Goal: Information Seeking & Learning: Learn about a topic

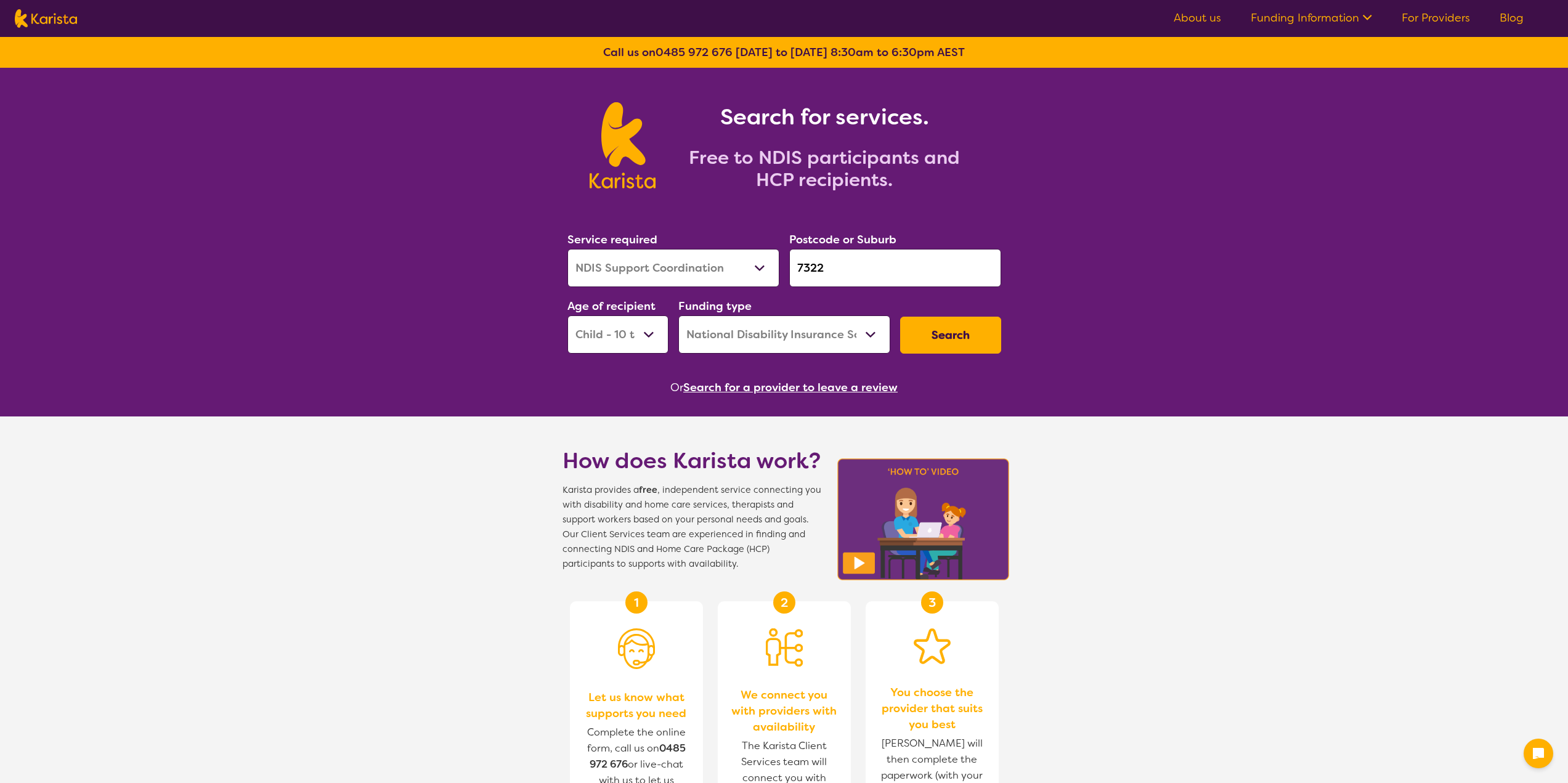
select select "NDIS Support Coordination"
select select "CH"
select select "NDIS"
drag, startPoint x: 835, startPoint y: 269, endPoint x: 770, endPoint y: 280, distance: 65.9
click at [770, 280] on div "Service required Allied Health Assistant Assessment ([MEDICAL_DATA] or [MEDICAL…" at bounding box center [784, 292] width 443 height 133
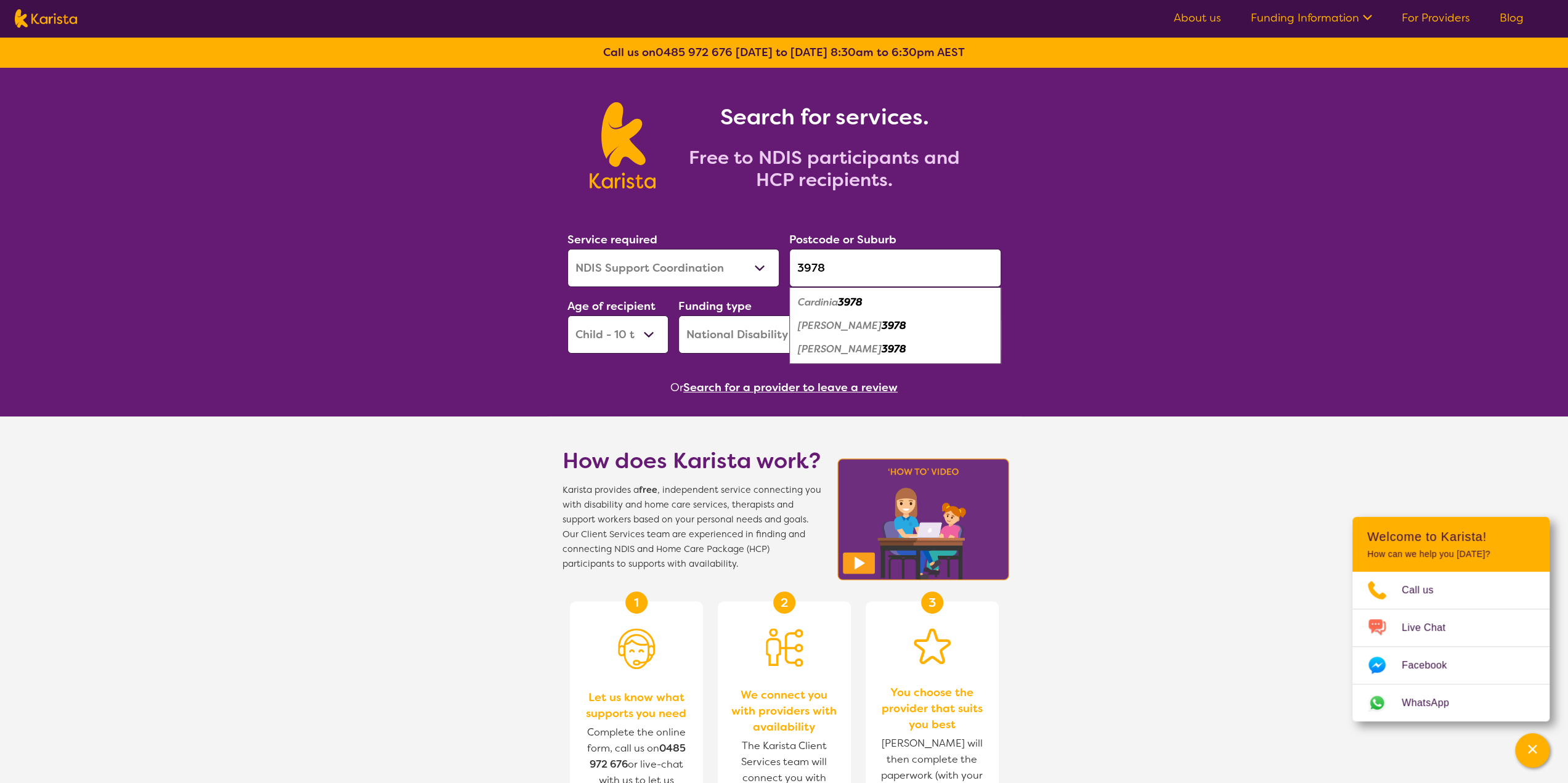
type input "3978"
click at [747, 259] on select "Allied Health Assistant Assessment ([MEDICAL_DATA] or [MEDICAL_DATA]) Behaviour…" at bounding box center [673, 268] width 212 height 38
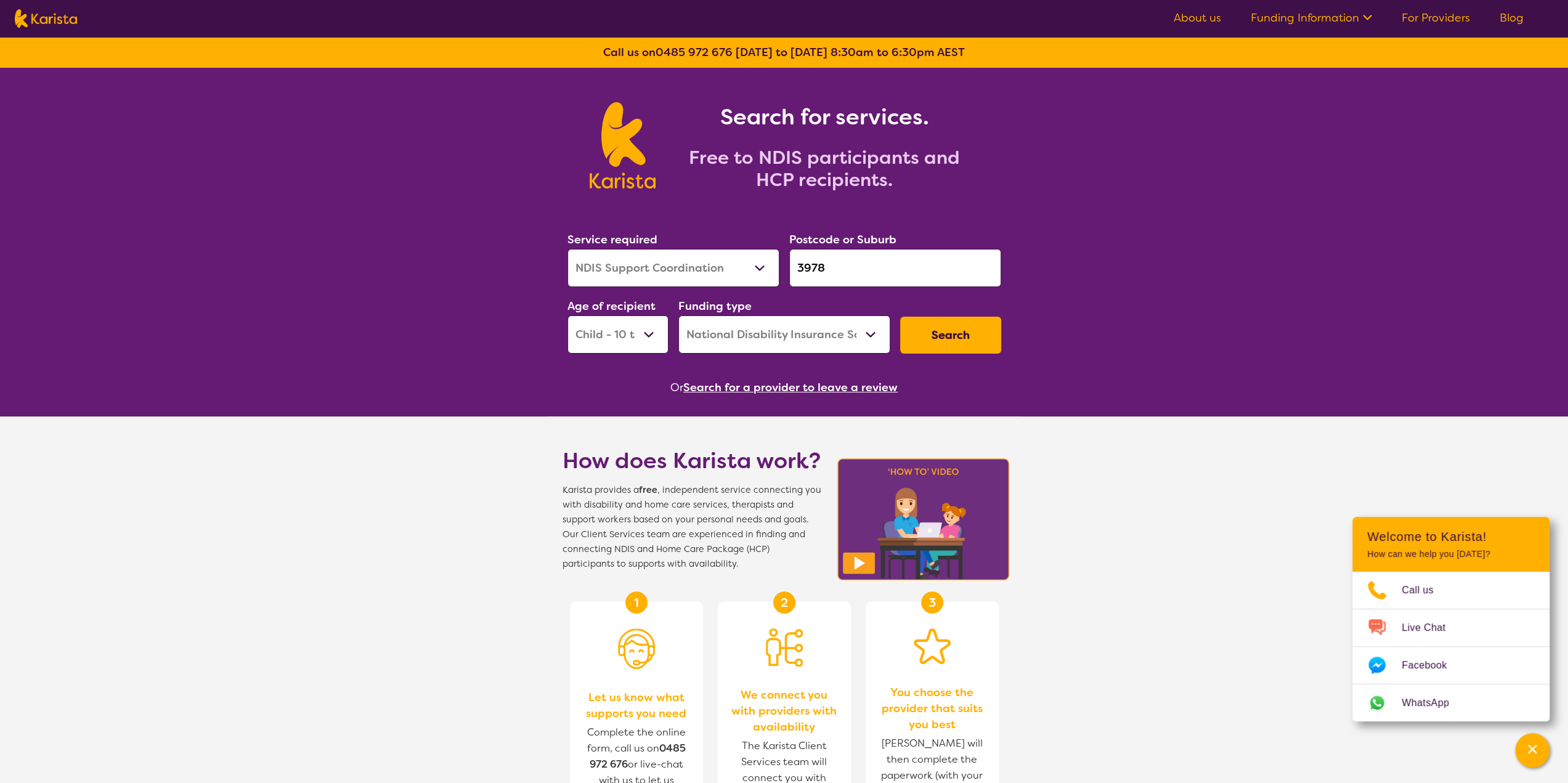
select select "Behaviour support"
click at [567, 249] on select "Allied Health Assistant Assessment ([MEDICAL_DATA] or [MEDICAL_DATA]) Behaviour…" at bounding box center [673, 268] width 212 height 38
click at [647, 329] on select "Early Childhood - 0 to 9 Child - 10 to 11 Adolescent - 12 to 17 Adult - 18 to 6…" at bounding box center [617, 335] width 101 height 38
select select "AD"
click at [567, 316] on select "Early Childhood - 0 to 9 Child - 10 to 11 Adolescent - 12 to 17 Adult - 18 to 6…" at bounding box center [617, 335] width 101 height 38
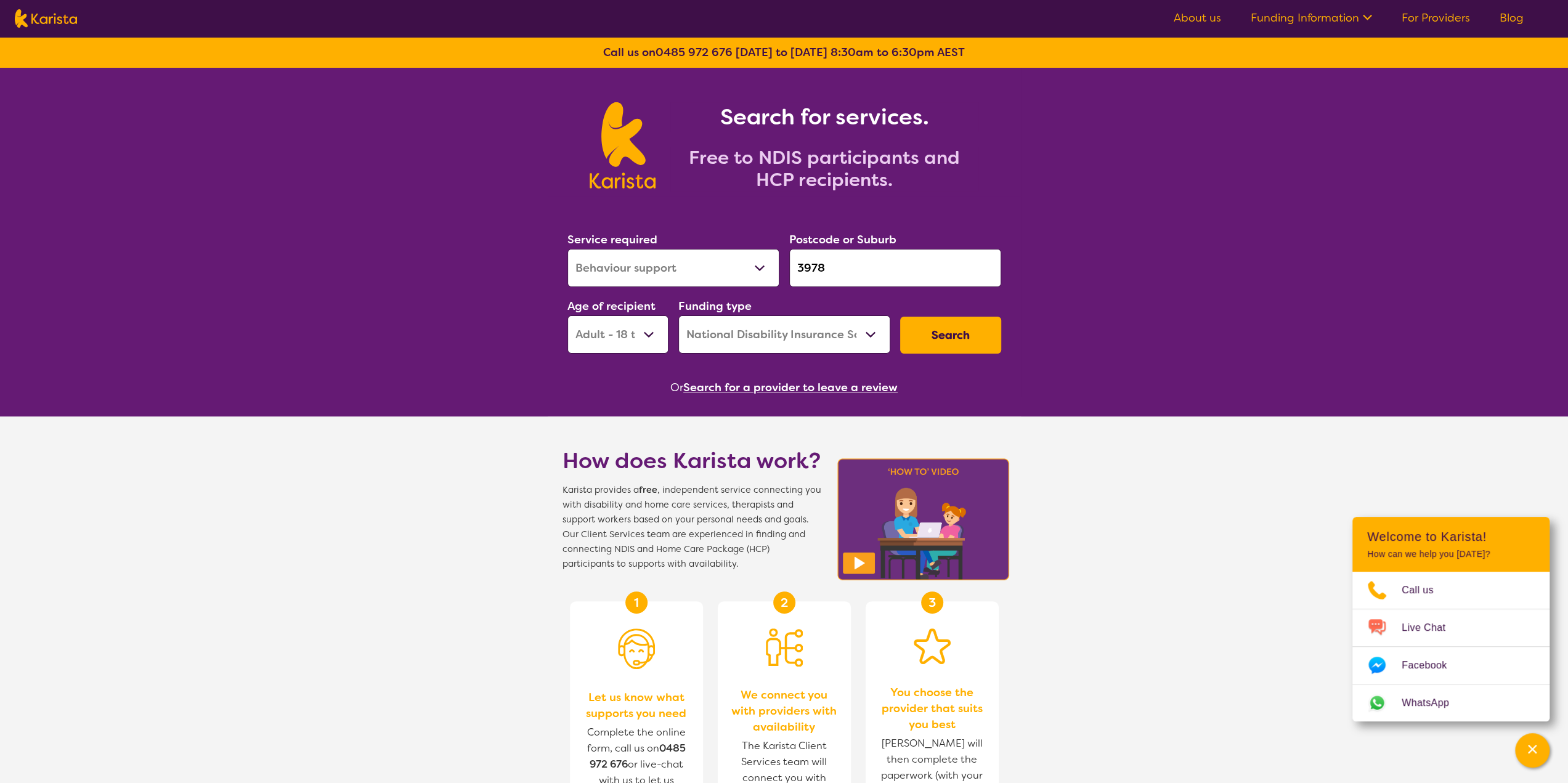
click at [943, 336] on button "Search" at bounding box center [950, 335] width 101 height 37
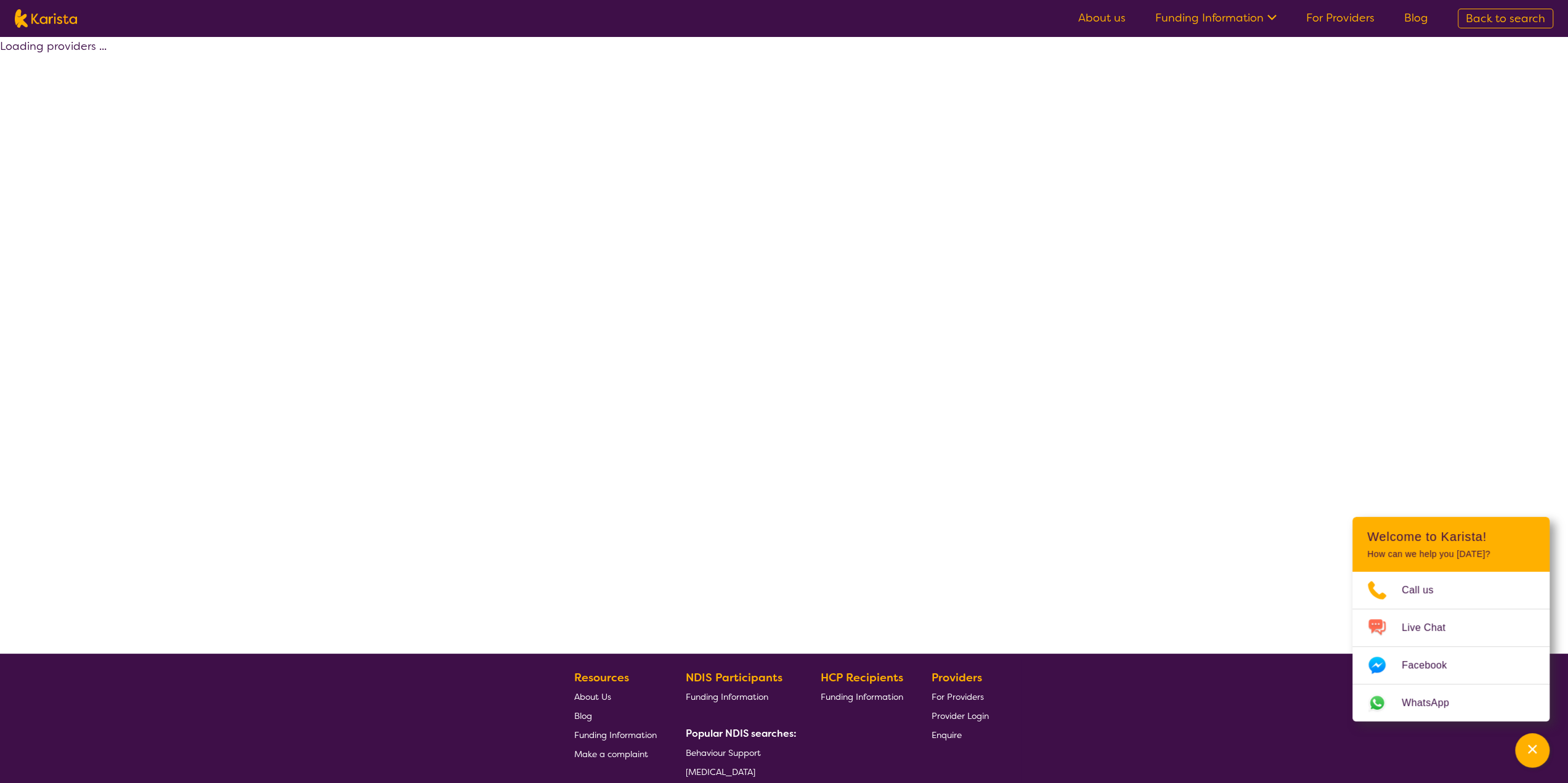
select select "by_score"
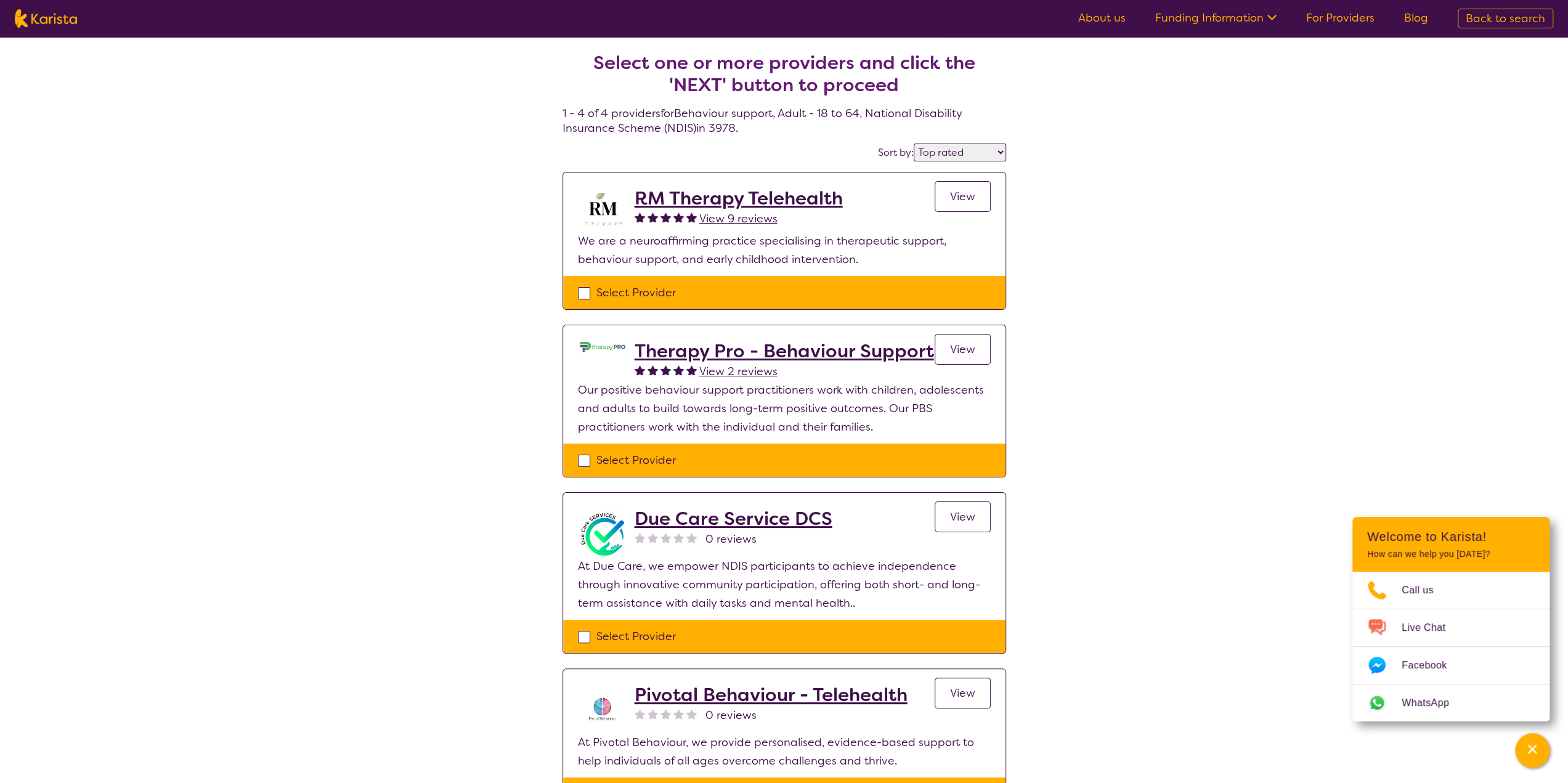
click at [959, 192] on span "View" at bounding box center [963, 197] width 25 height 15
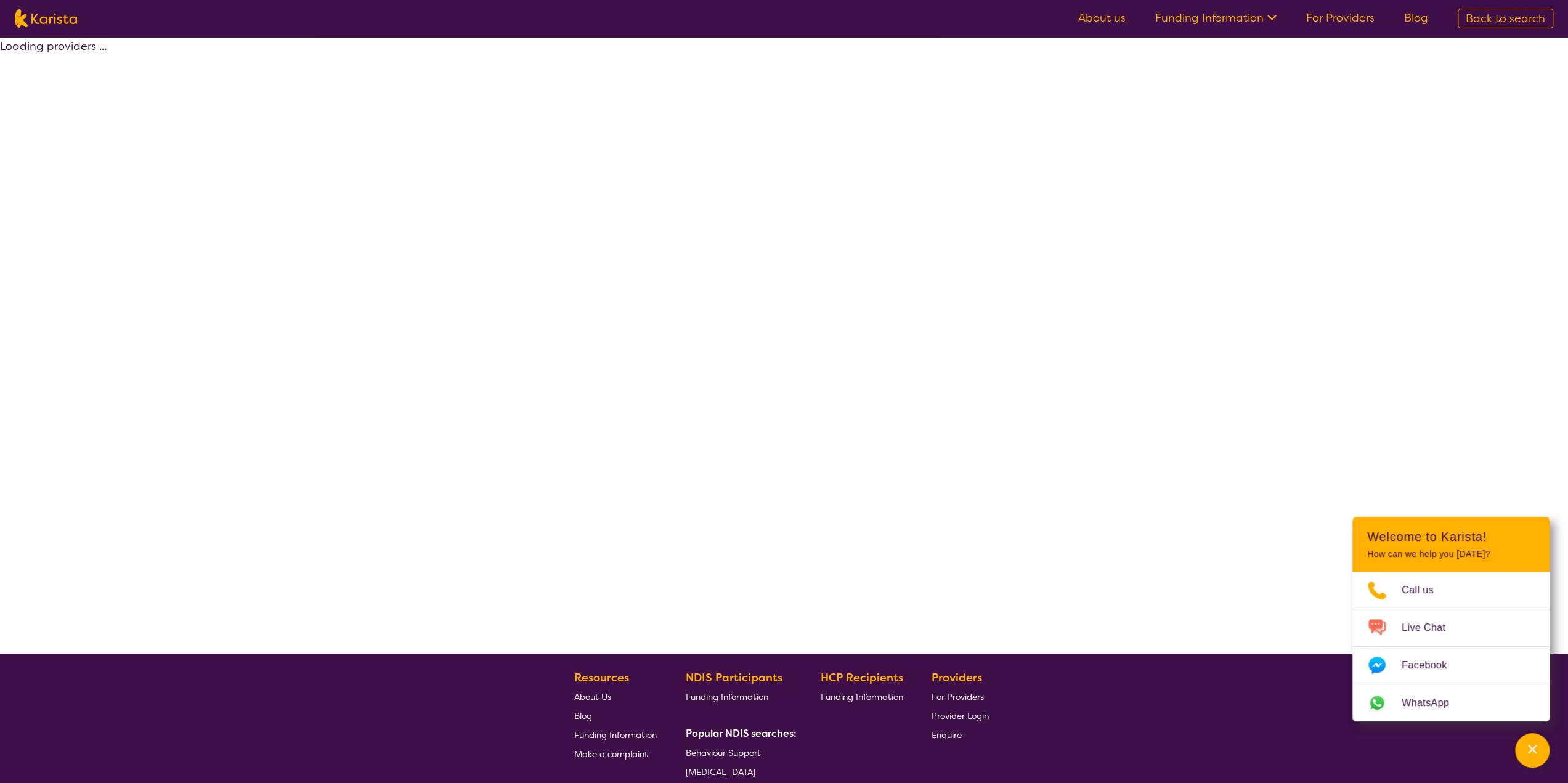
select select "by_score"
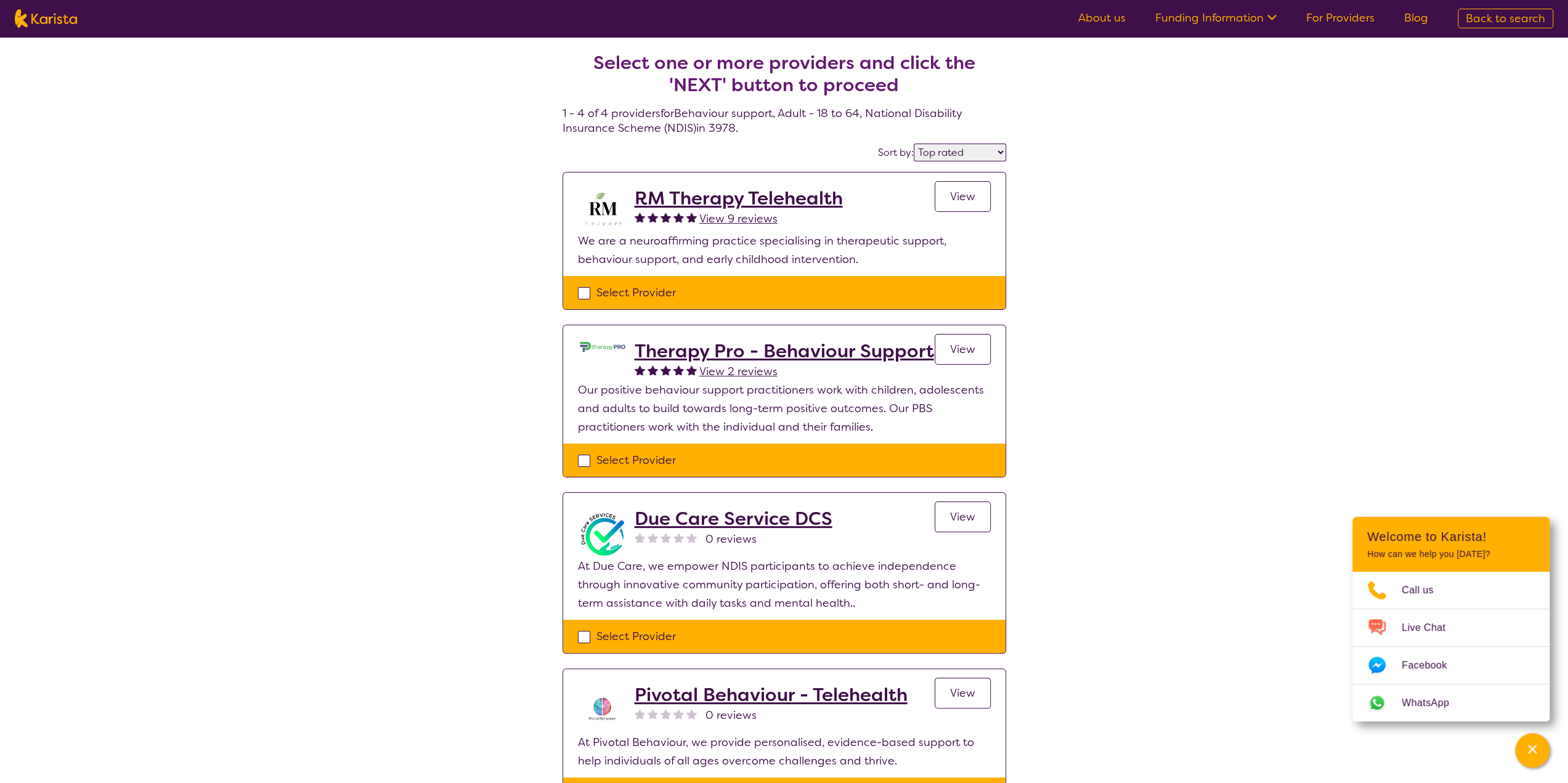
click at [976, 348] on link "View" at bounding box center [963, 350] width 56 height 31
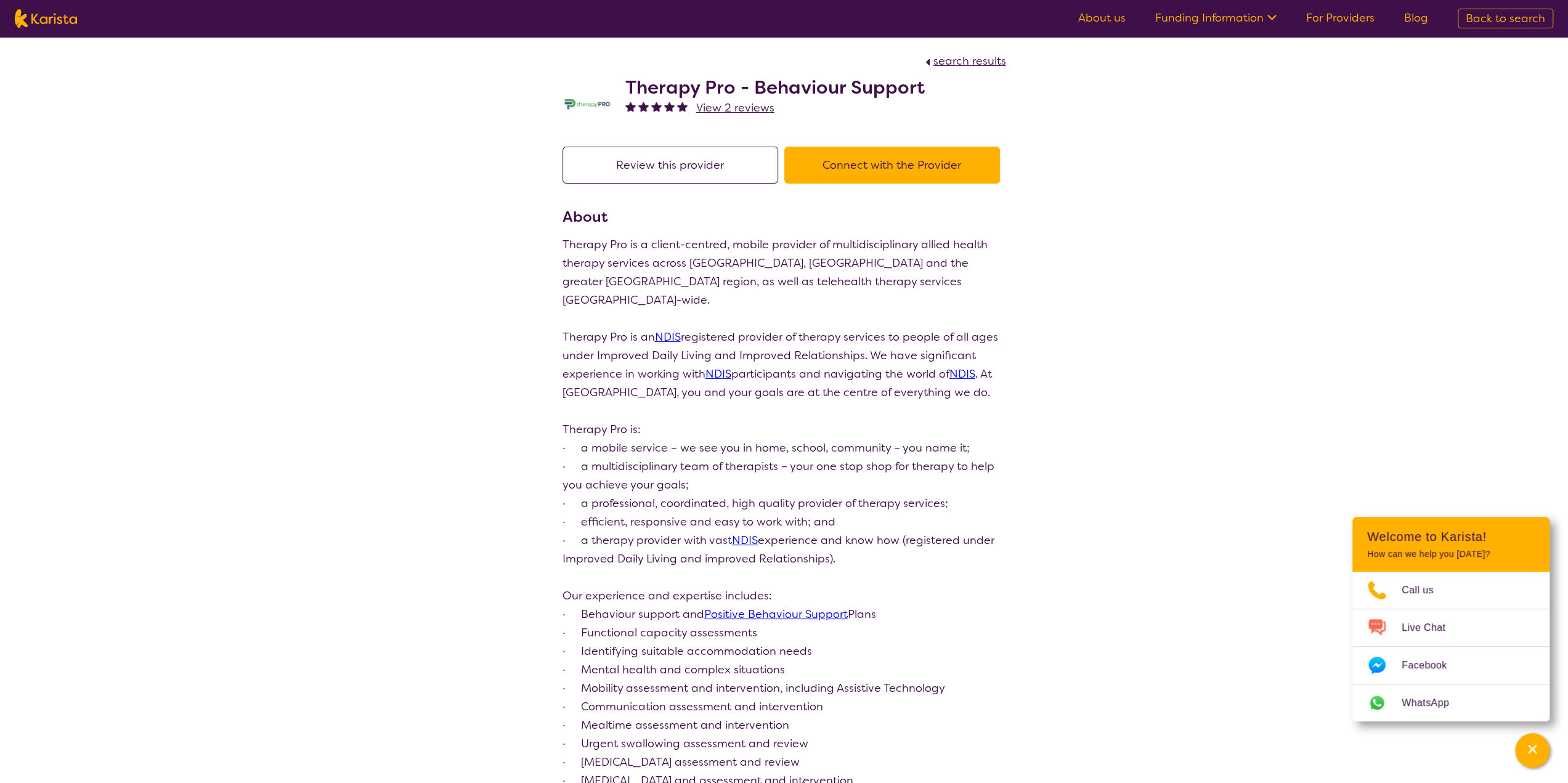
click at [1340, 11] on link "For Providers" at bounding box center [1340, 18] width 68 height 15
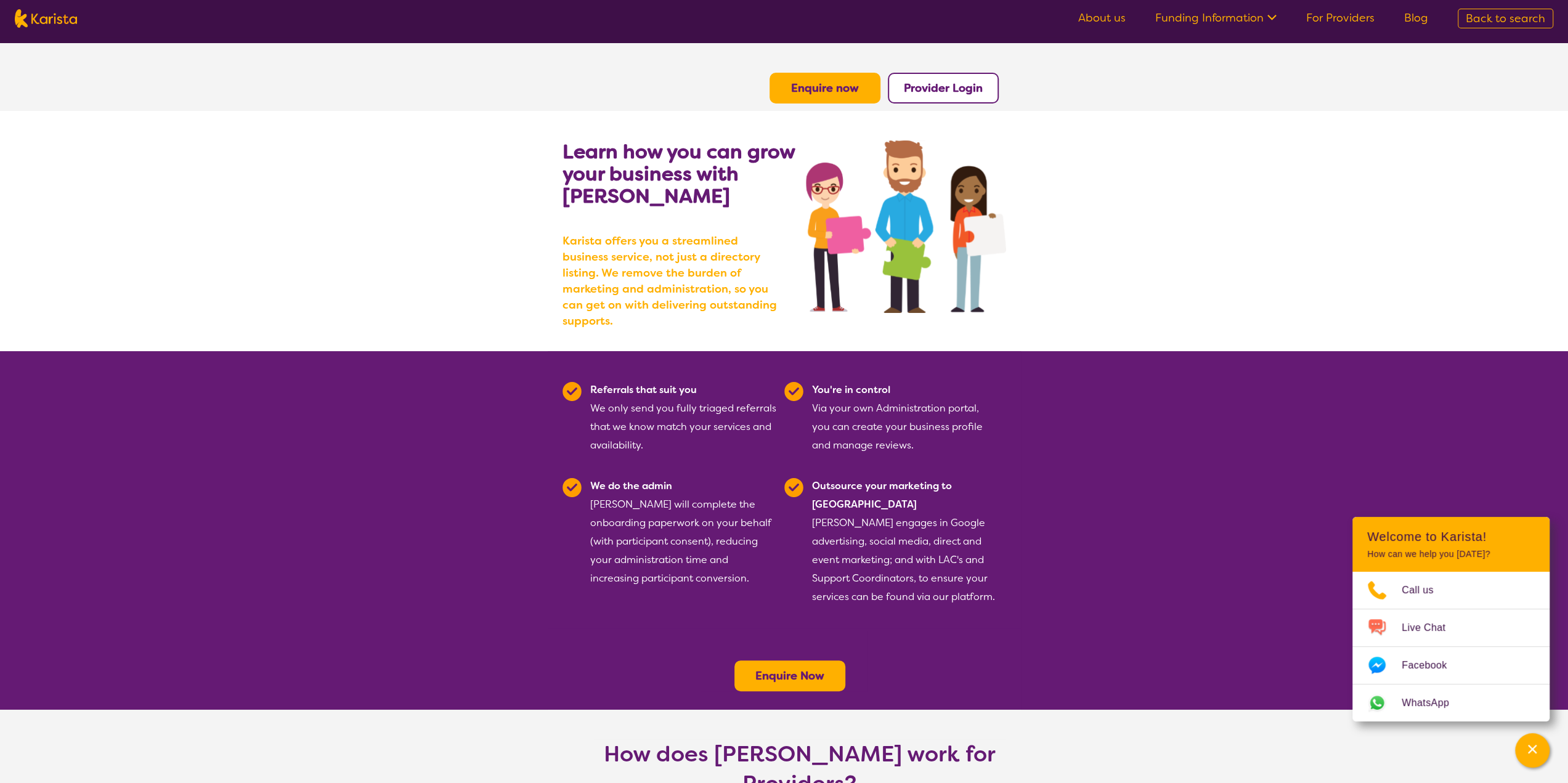
click at [802, 668] on b "Enquire Now" at bounding box center [790, 676] width 69 height 15
